Goal: Obtain resource: Obtain resource

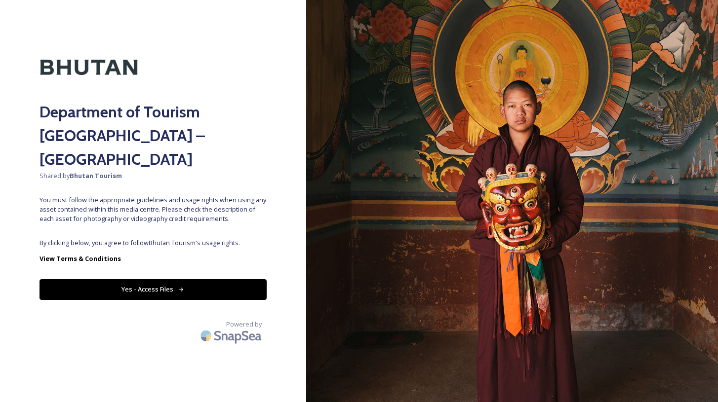
click at [192, 279] on button "Yes - Access Files" at bounding box center [152, 289] width 227 height 20
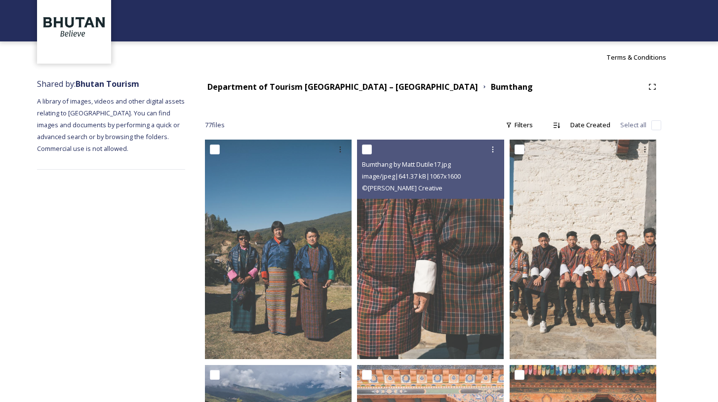
scroll to position [8, 0]
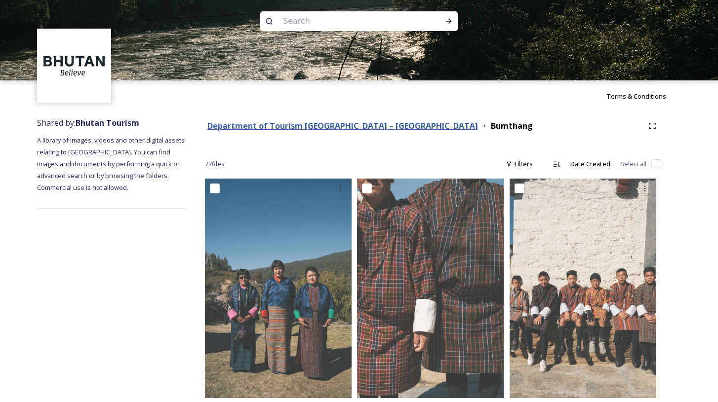
click at [285, 123] on strong "Department of Tourism [GEOGRAPHIC_DATA] – [GEOGRAPHIC_DATA]" at bounding box center [342, 125] width 270 height 11
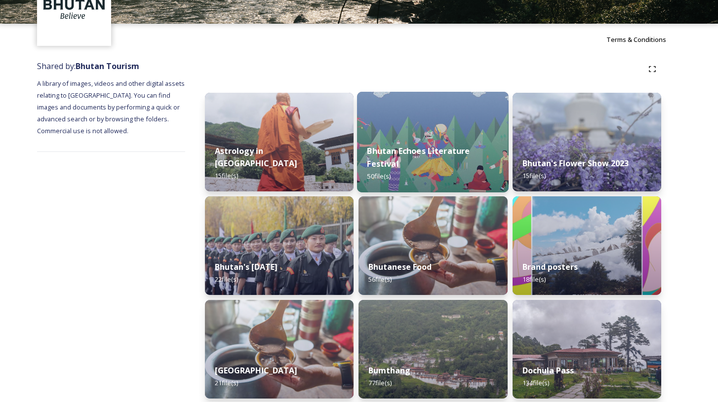
scroll to position [170, 0]
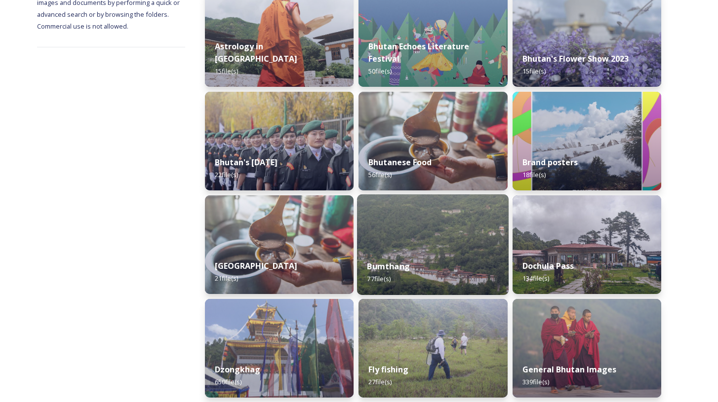
click at [415, 240] on img at bounding box center [433, 244] width 152 height 101
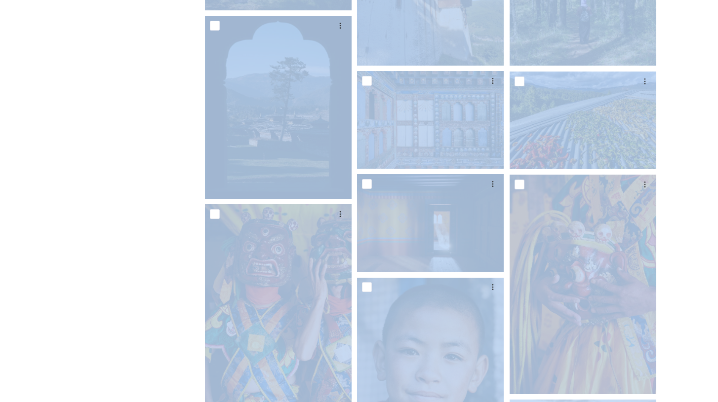
scroll to position [1658, 0]
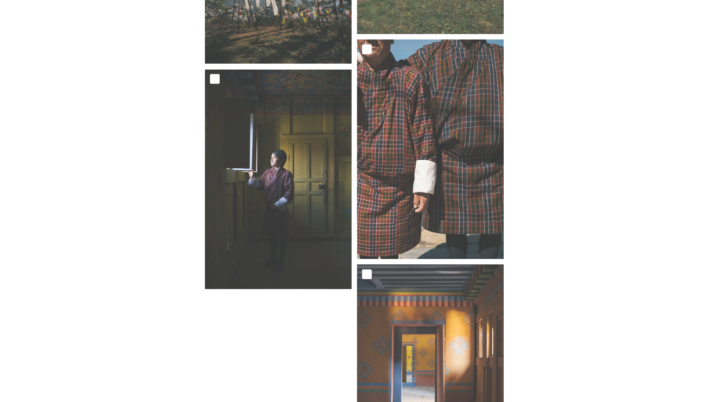
scroll to position [4522, 0]
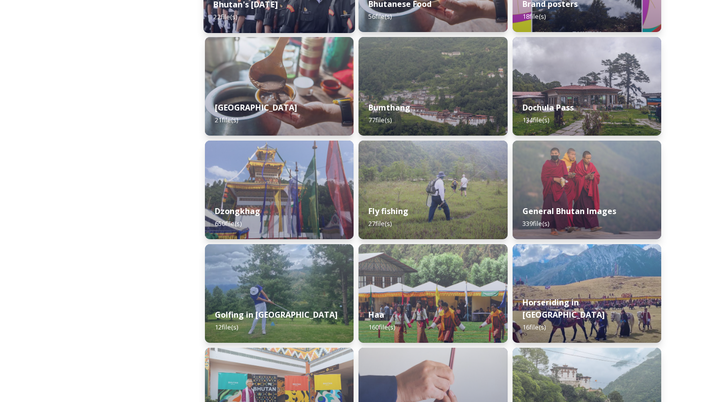
scroll to position [349, 0]
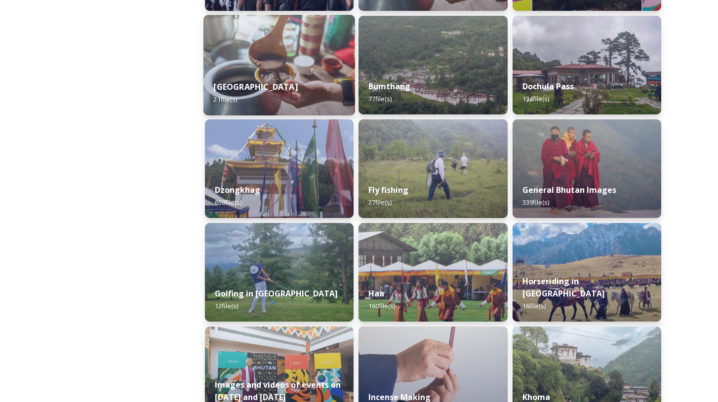
click at [291, 84] on strong "[GEOGRAPHIC_DATA]" at bounding box center [255, 86] width 84 height 11
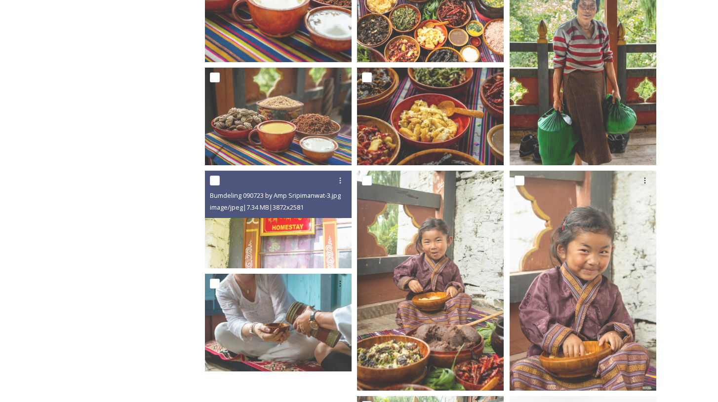
scroll to position [889, 0]
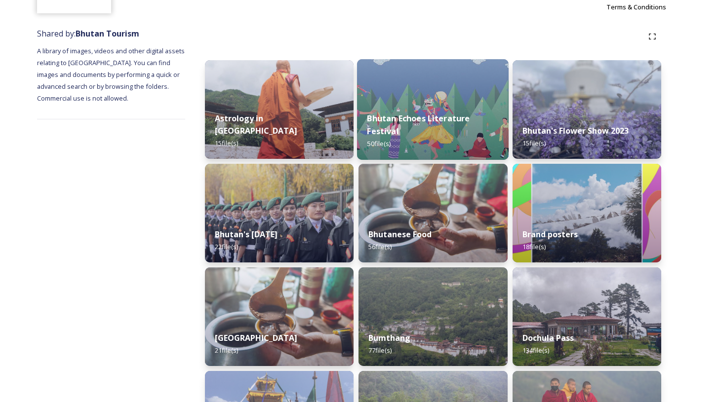
scroll to position [100, 0]
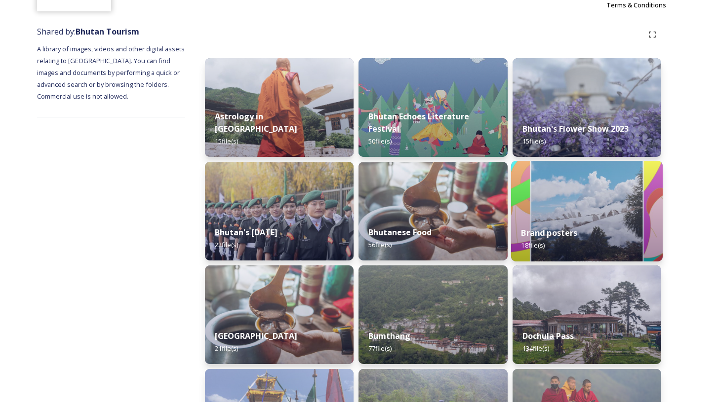
click at [574, 210] on img at bounding box center [587, 211] width 152 height 101
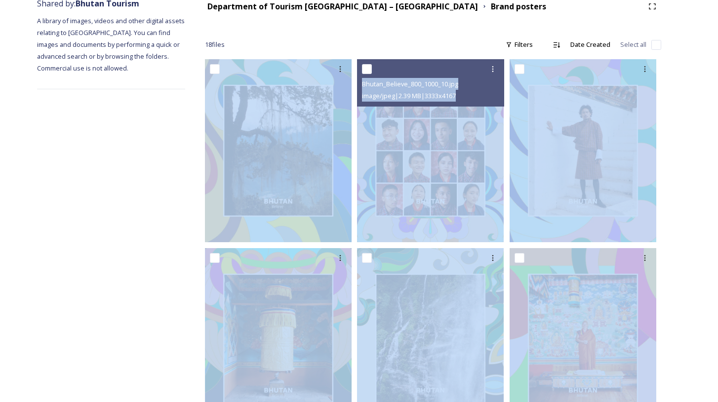
scroll to position [161, 0]
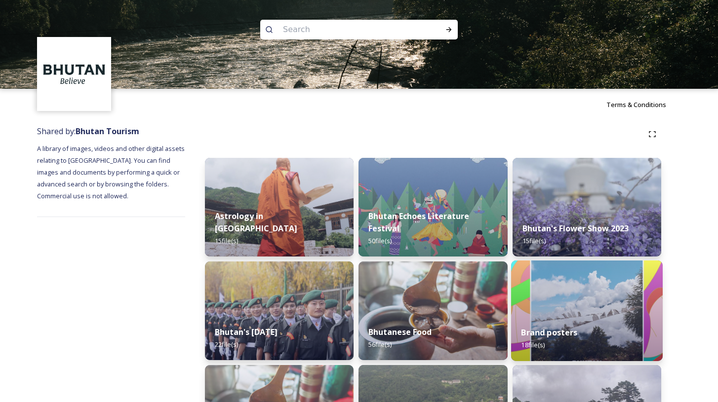
click at [552, 295] on img at bounding box center [587, 311] width 152 height 101
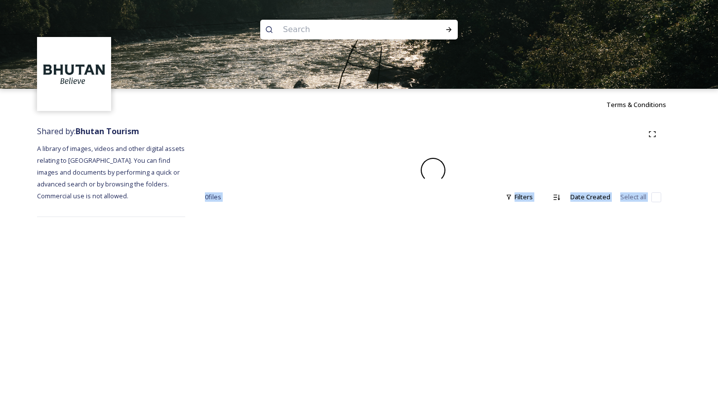
click at [552, 295] on div "Terms & Conditions Shared by: Bhutan Tourism A library of images, videos and ot…" at bounding box center [359, 201] width 718 height 402
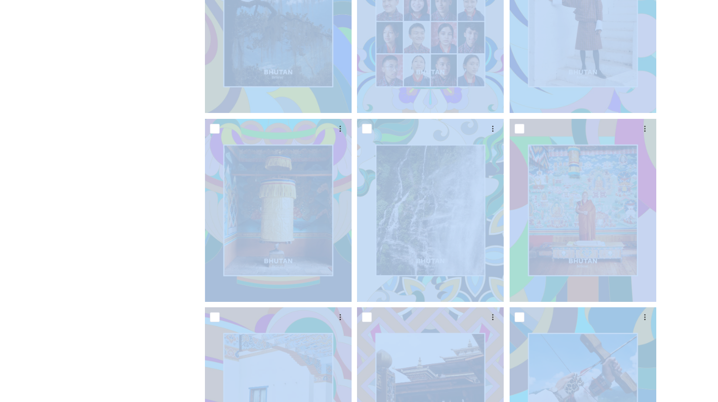
scroll to position [258, 0]
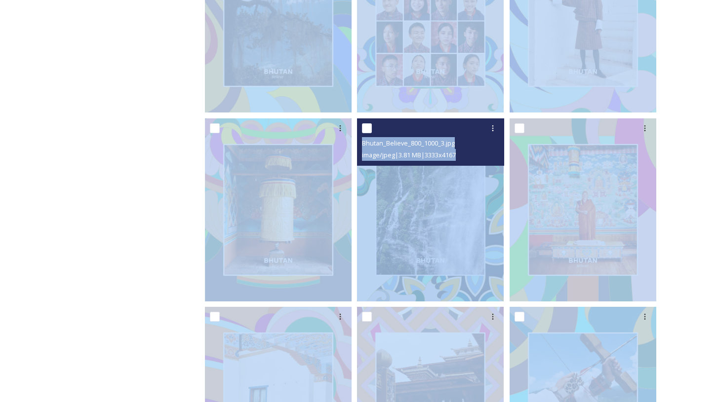
click at [429, 229] on img at bounding box center [430, 209] width 147 height 183
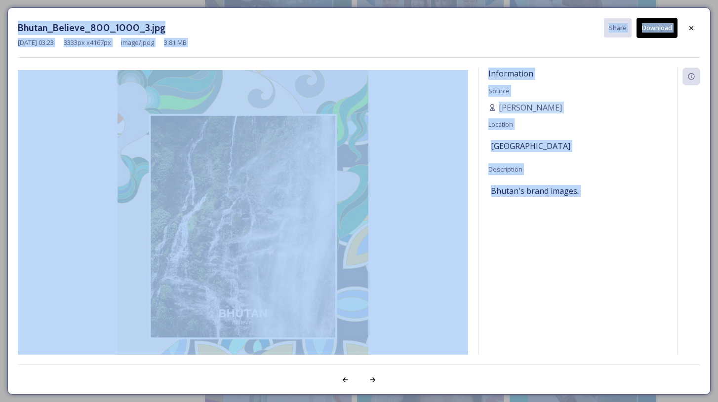
click at [509, 227] on div "Information Source [PERSON_NAME] Location [GEOGRAPHIC_DATA] Description [GEOGRA…" at bounding box center [577, 224] width 198 height 313
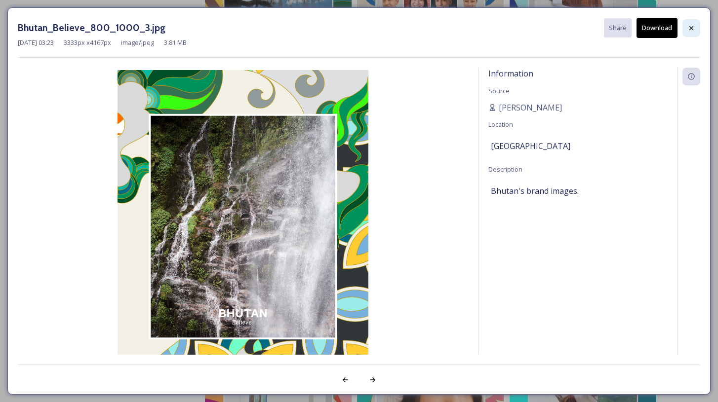
click at [693, 24] on icon at bounding box center [691, 28] width 8 height 8
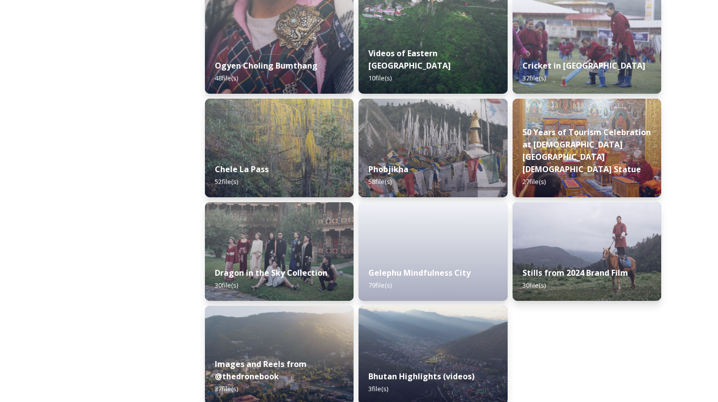
scroll to position [1626, 0]
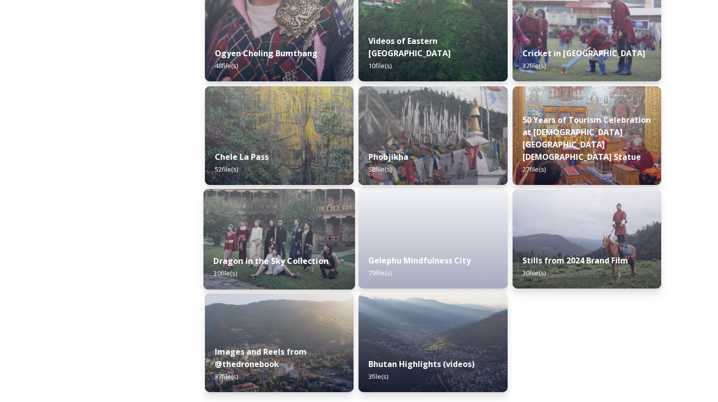
click at [251, 229] on img at bounding box center [279, 239] width 152 height 101
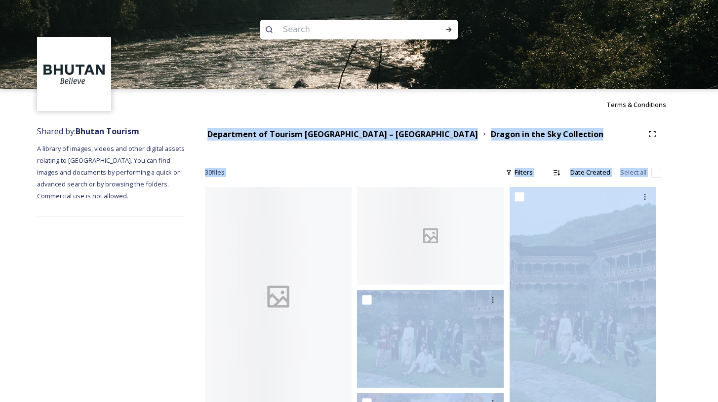
click at [331, 239] on div at bounding box center [278, 297] width 147 height 220
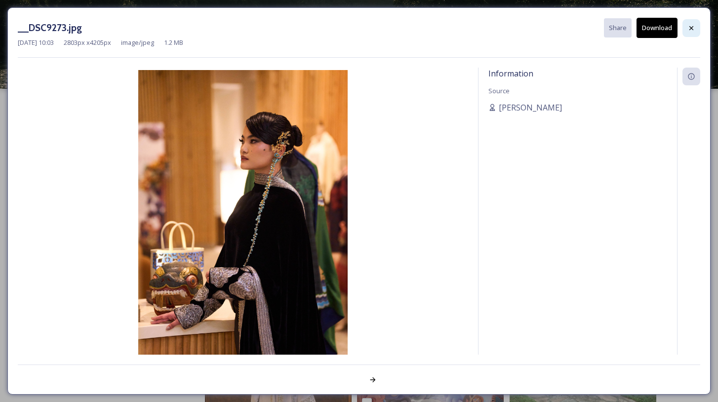
click at [690, 29] on icon at bounding box center [691, 28] width 8 height 8
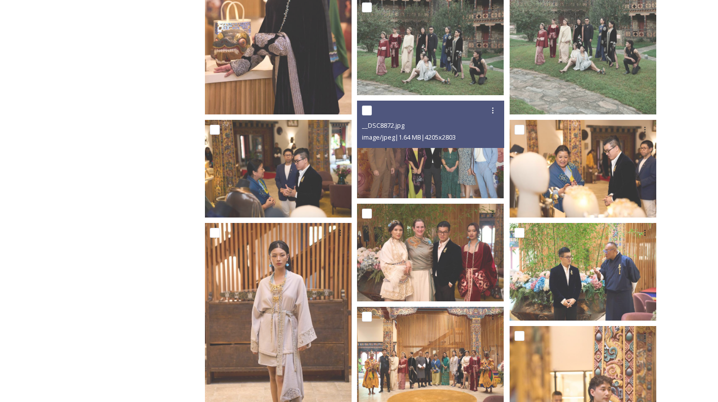
scroll to position [293, 0]
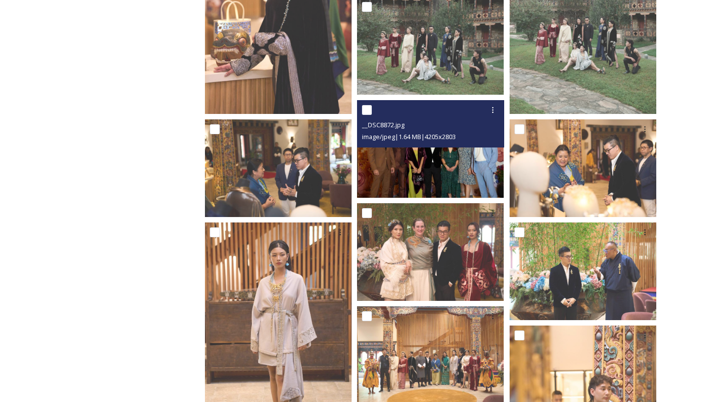
click at [464, 174] on img at bounding box center [430, 149] width 147 height 98
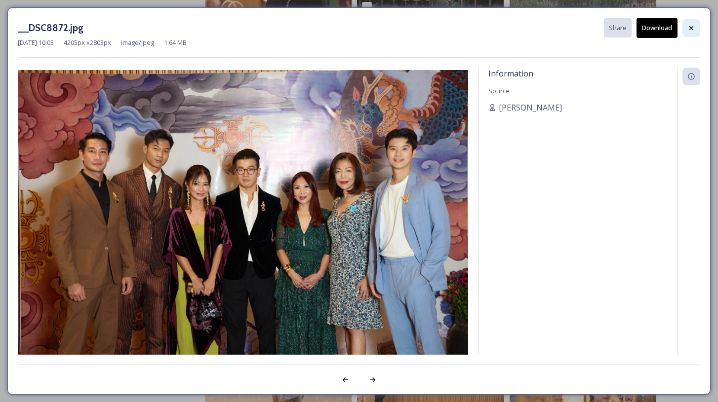
click at [689, 28] on icon at bounding box center [691, 28] width 4 height 4
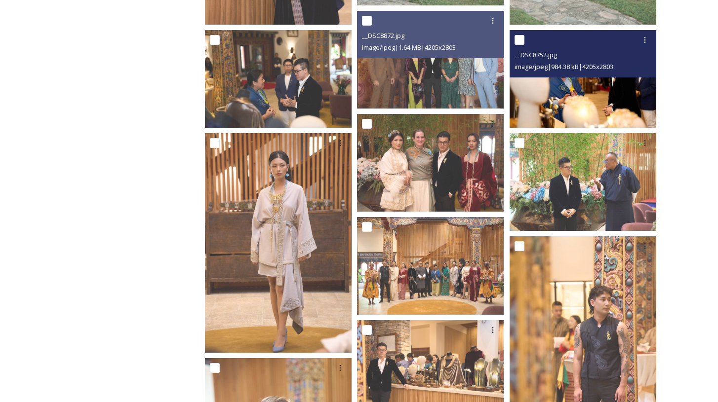
scroll to position [384, 0]
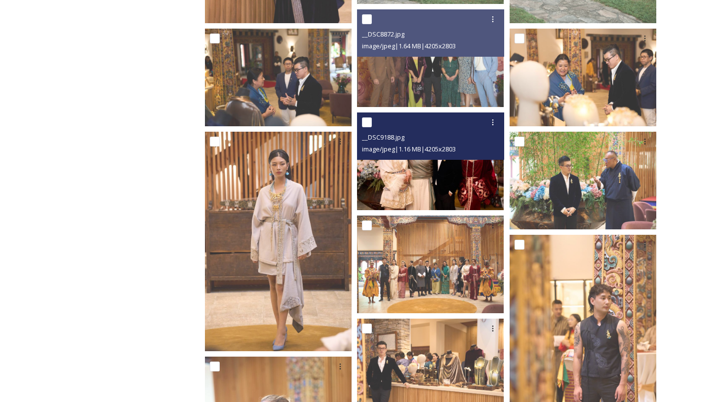
click at [444, 175] on img at bounding box center [430, 162] width 147 height 98
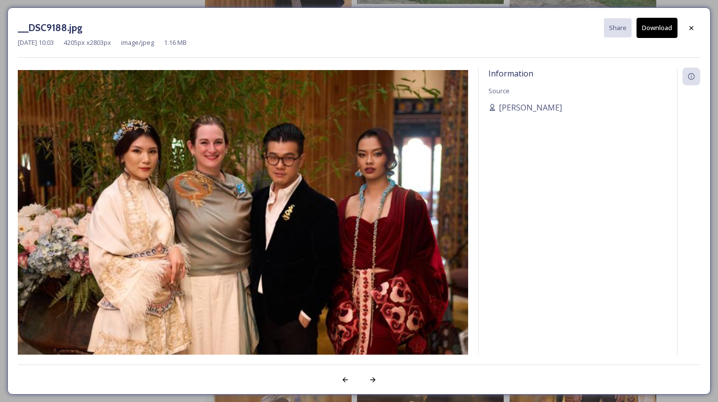
click at [444, 175] on img at bounding box center [243, 220] width 450 height 300
click at [691, 27] on icon at bounding box center [691, 28] width 8 height 8
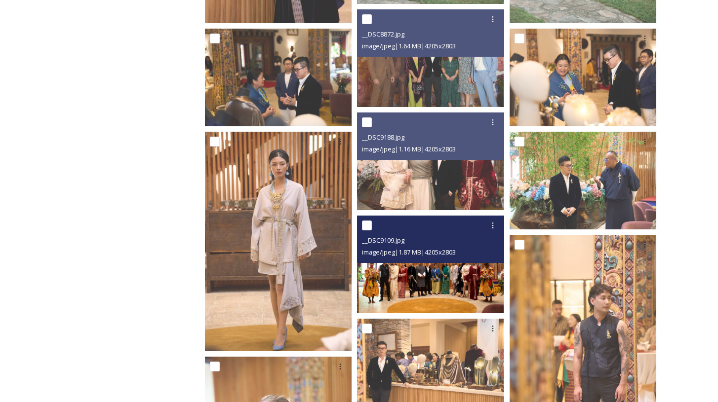
click at [406, 285] on img at bounding box center [430, 265] width 147 height 98
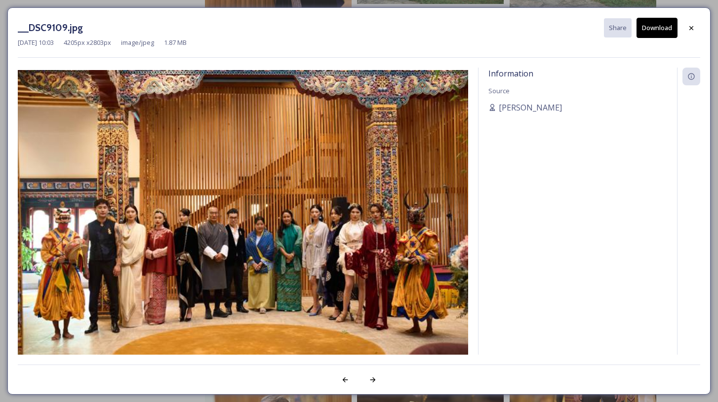
click at [406, 285] on img at bounding box center [243, 220] width 450 height 300
click at [693, 28] on icon at bounding box center [691, 28] width 8 height 8
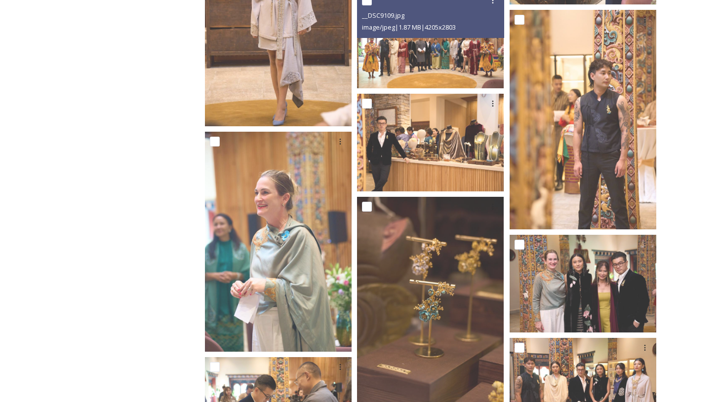
scroll to position [622, 0]
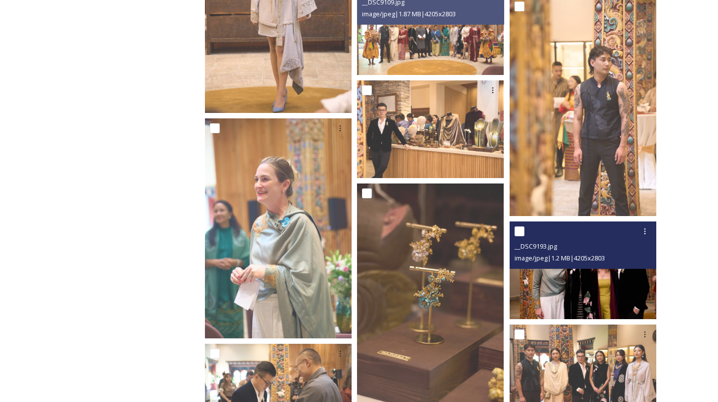
click at [601, 290] on img at bounding box center [582, 271] width 147 height 98
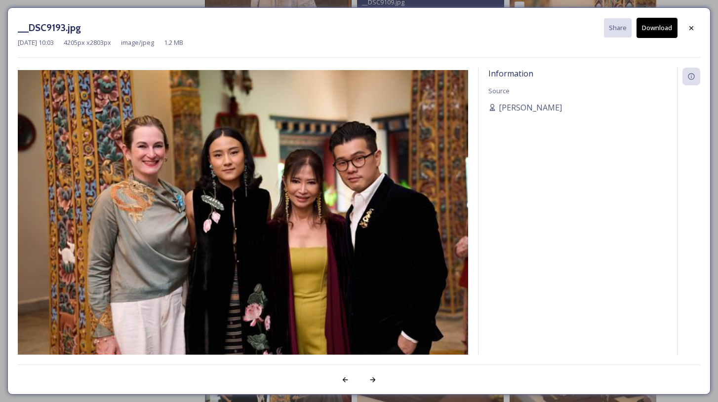
click at [601, 290] on div "Information Source [PERSON_NAME]" at bounding box center [577, 224] width 198 height 313
click at [687, 28] on icon at bounding box center [691, 28] width 8 height 8
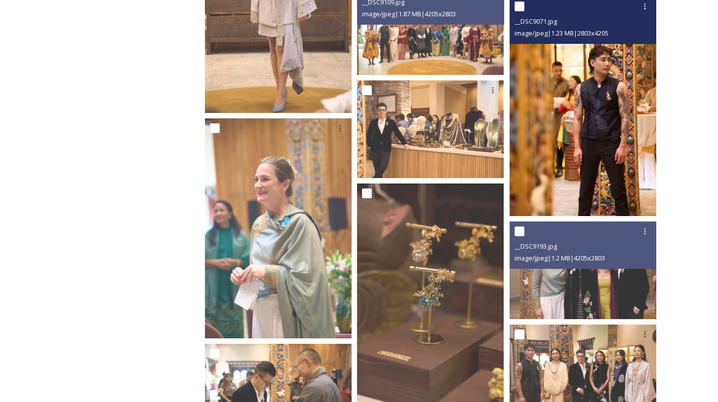
scroll to position [706, 0]
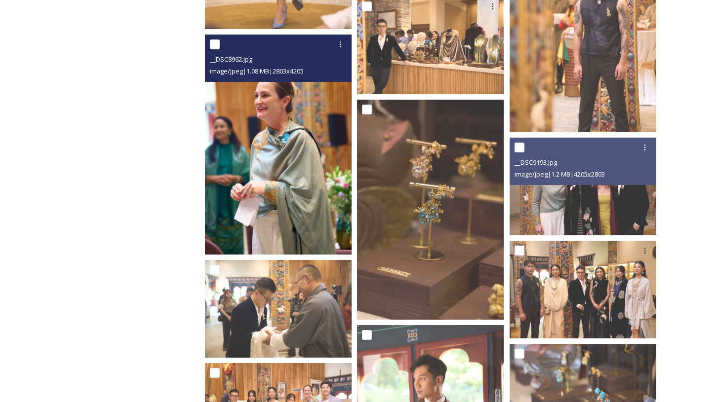
click at [309, 176] on img at bounding box center [278, 145] width 147 height 220
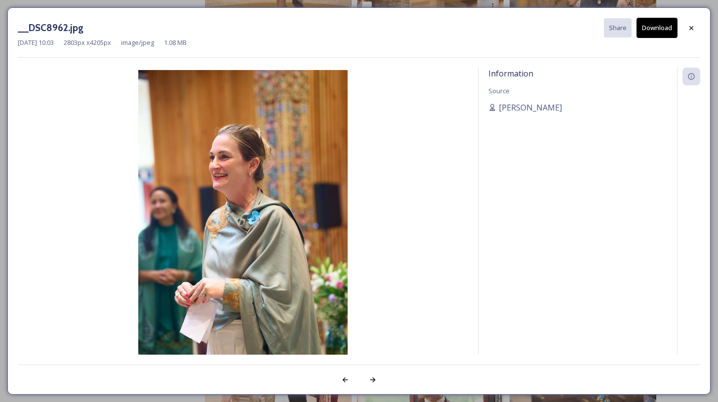
click at [309, 176] on img at bounding box center [243, 226] width 450 height 313
click at [688, 29] on icon at bounding box center [691, 28] width 8 height 8
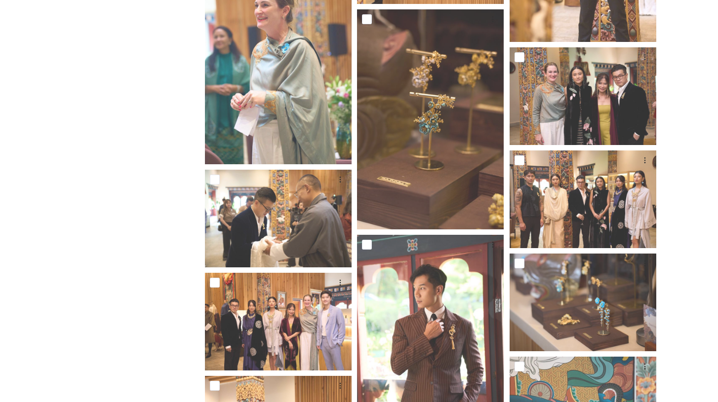
scroll to position [831, 0]
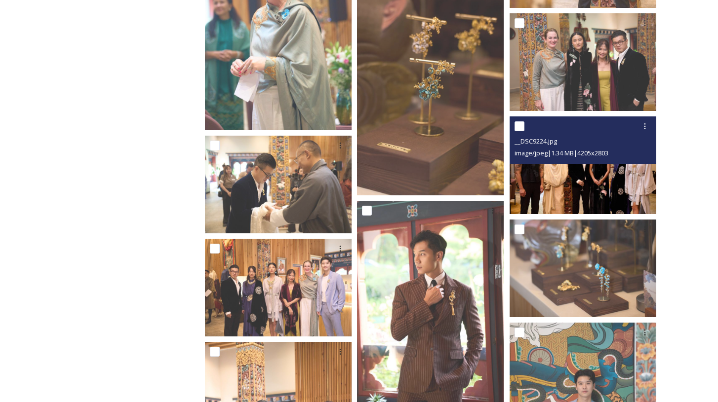
click at [577, 176] on img at bounding box center [582, 165] width 147 height 98
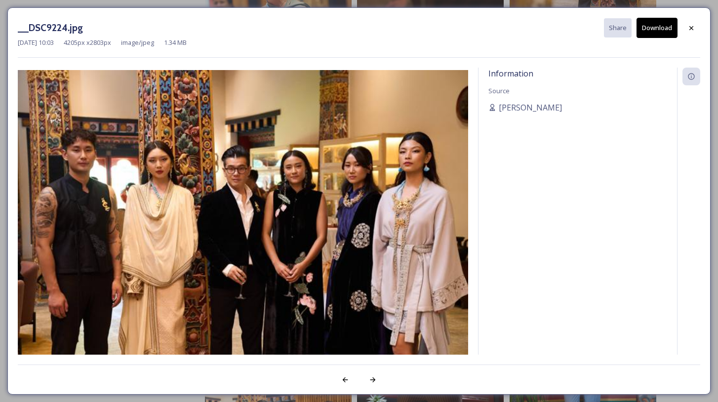
click at [577, 176] on div "Information Source [PERSON_NAME]" at bounding box center [577, 224] width 198 height 313
click at [690, 29] on icon at bounding box center [691, 28] width 8 height 8
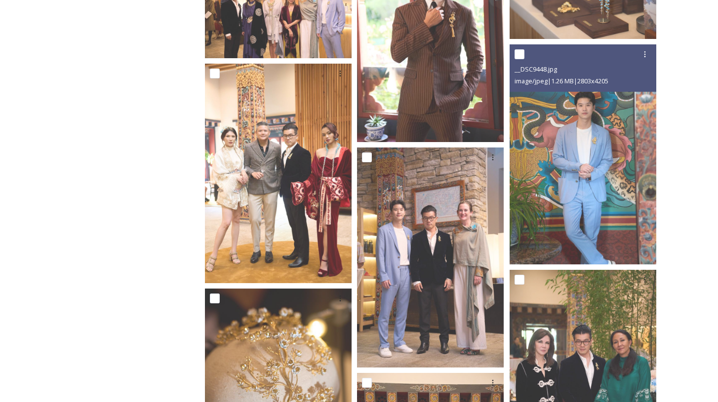
scroll to position [1110, 0]
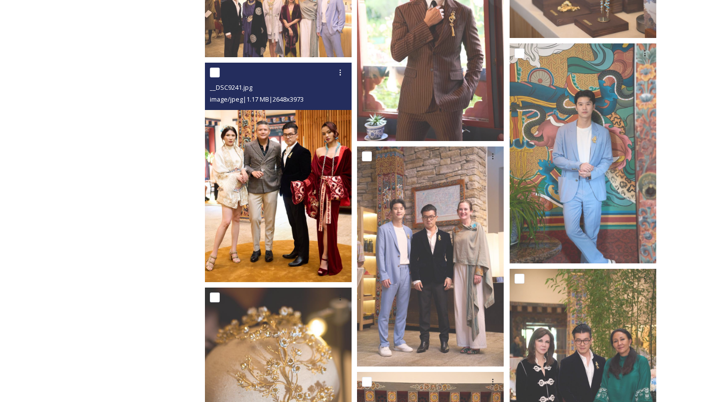
click at [275, 208] on img at bounding box center [278, 173] width 147 height 220
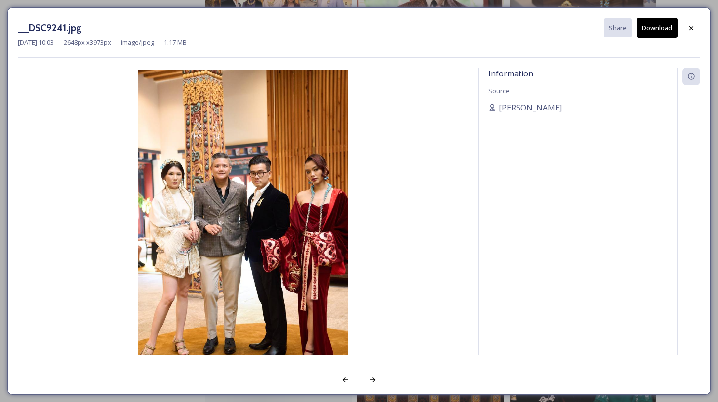
click at [275, 208] on img at bounding box center [243, 226] width 450 height 313
click at [691, 31] on icon at bounding box center [691, 28] width 8 height 8
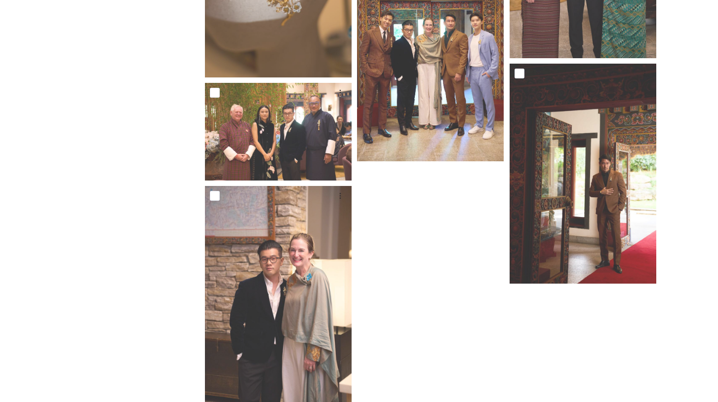
scroll to position [1565, 0]
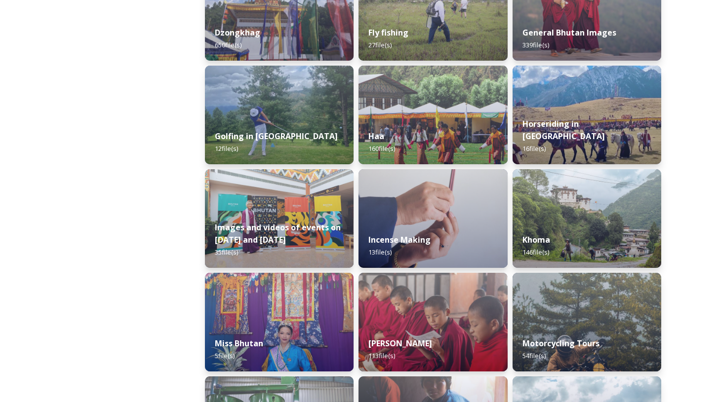
scroll to position [507, 0]
click at [423, 112] on img at bounding box center [433, 114] width 152 height 101
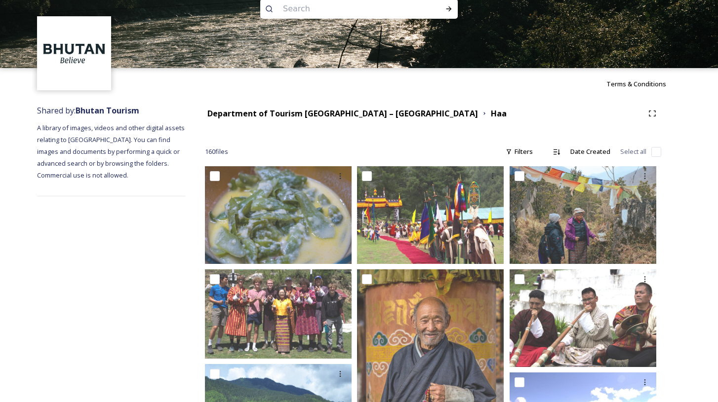
scroll to position [25, 0]
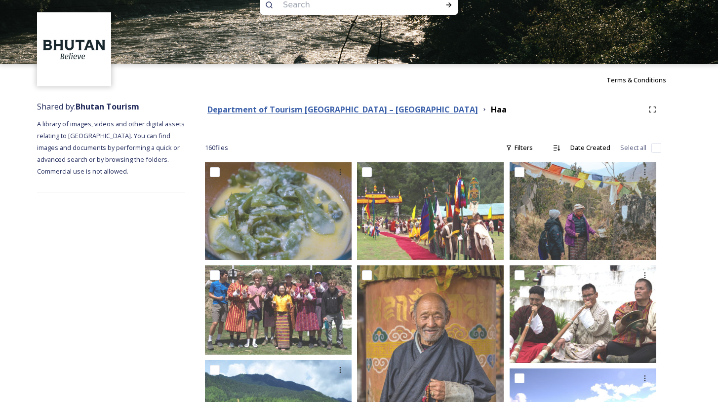
click at [285, 105] on strong "Department of Tourism [GEOGRAPHIC_DATA] – [GEOGRAPHIC_DATA]" at bounding box center [342, 109] width 270 height 11
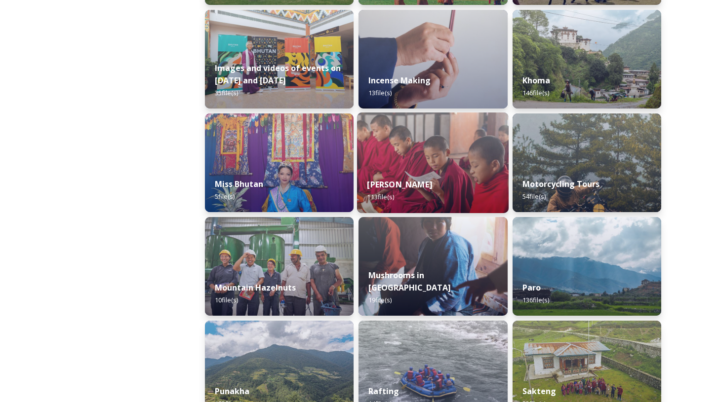
scroll to position [1626, 0]
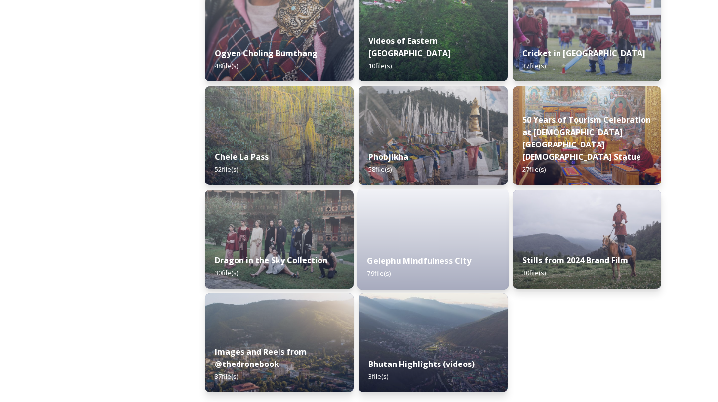
click at [418, 251] on div "Gelephu Mindfulness City 79 file(s)" at bounding box center [433, 267] width 152 height 45
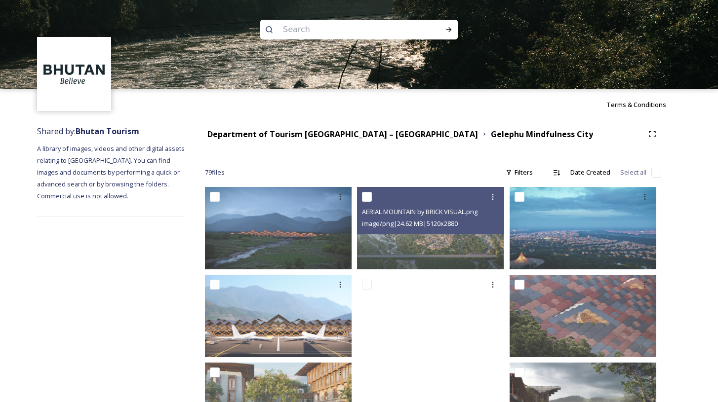
scroll to position [65, 0]
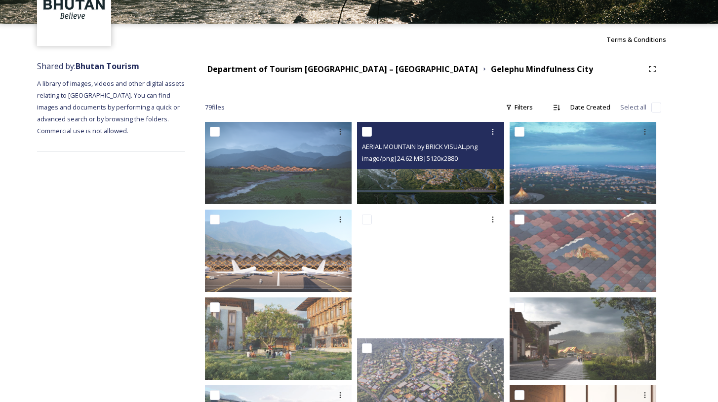
click at [451, 176] on img at bounding box center [430, 163] width 147 height 82
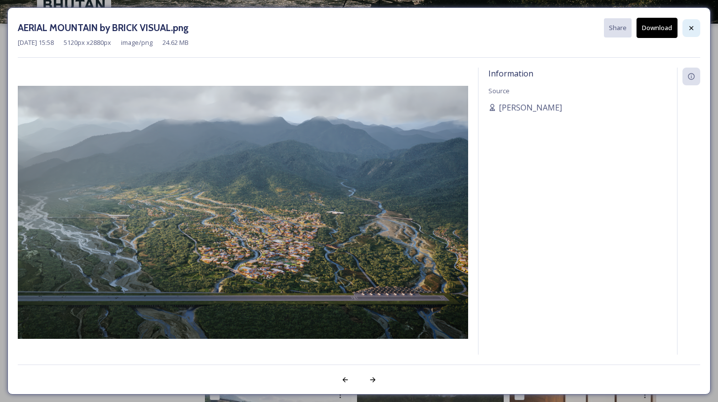
click at [691, 31] on icon at bounding box center [691, 28] width 8 height 8
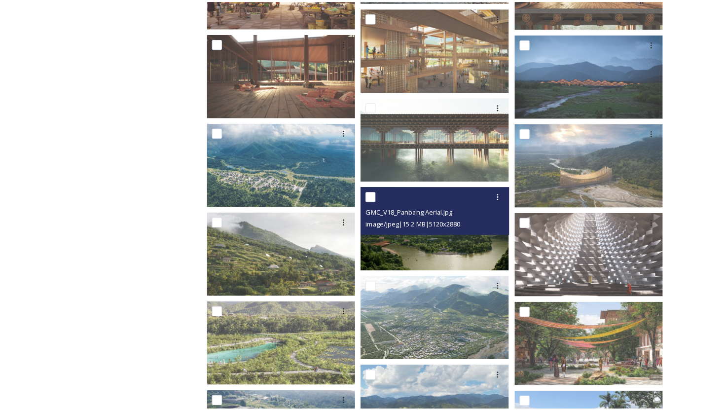
scroll to position [949, 0]
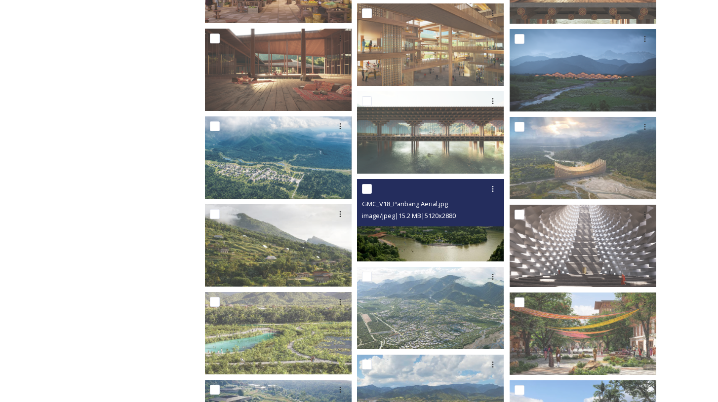
click at [437, 249] on img at bounding box center [430, 220] width 147 height 82
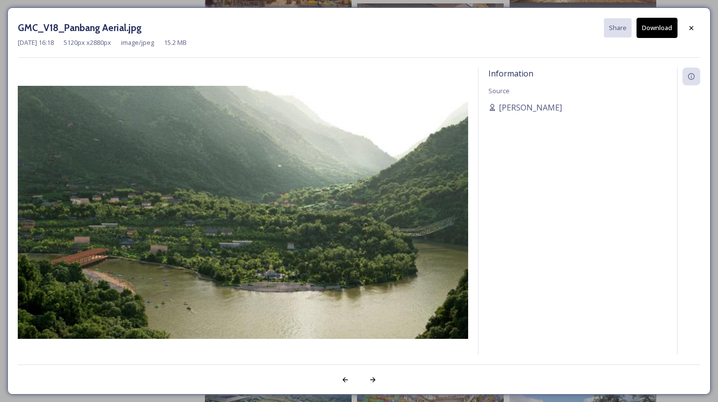
click at [437, 249] on img at bounding box center [243, 212] width 450 height 253
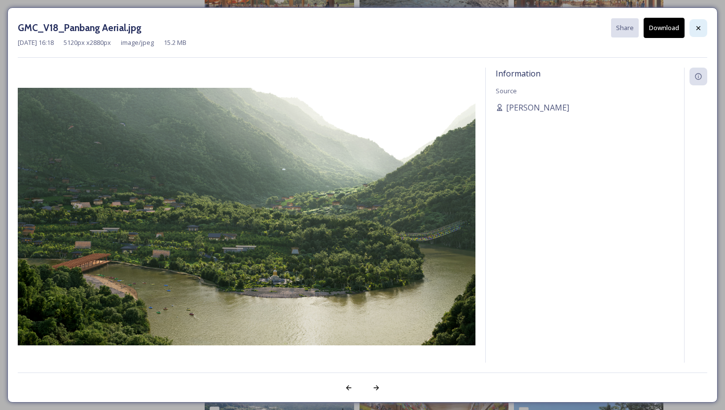
click at [695, 28] on icon at bounding box center [699, 28] width 8 height 8
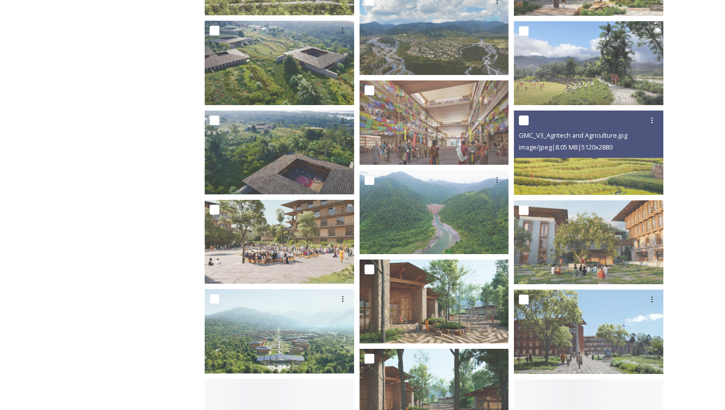
scroll to position [1331, 0]
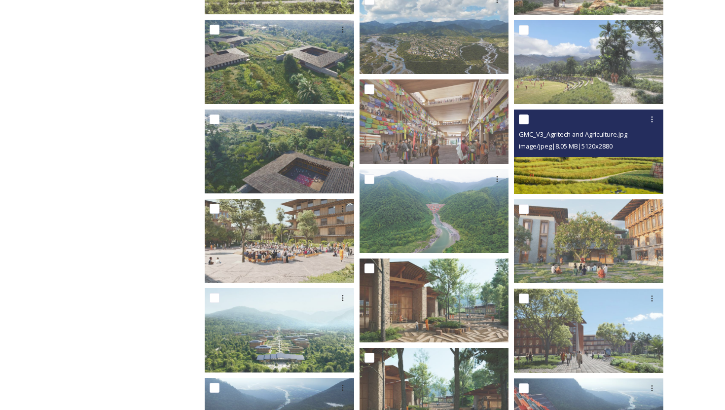
click at [593, 171] on img at bounding box center [589, 152] width 150 height 84
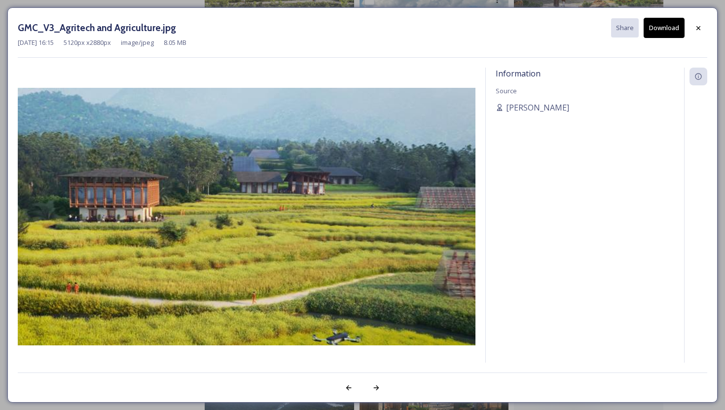
click at [593, 171] on div "Information Source [PERSON_NAME]" at bounding box center [585, 228] width 198 height 321
click at [697, 30] on icon at bounding box center [699, 28] width 8 height 8
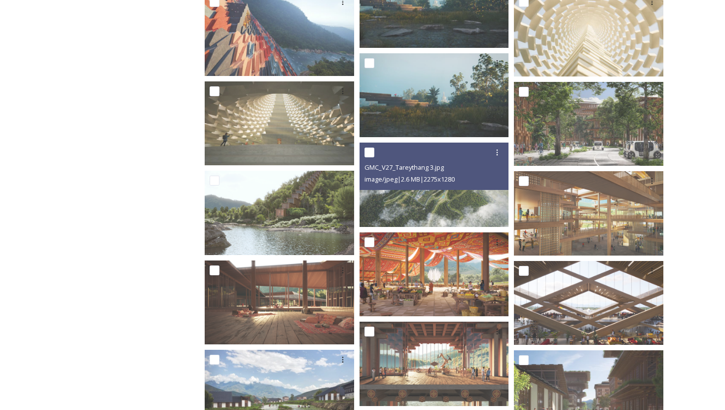
scroll to position [2211, 0]
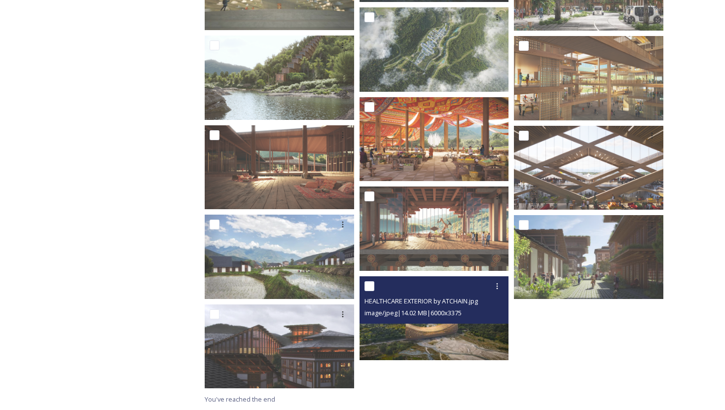
click at [413, 327] on img at bounding box center [435, 318] width 150 height 84
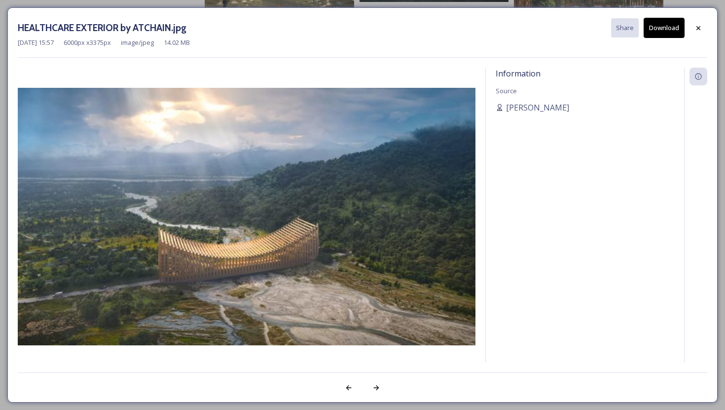
click at [413, 327] on img at bounding box center [247, 217] width 458 height 258
